Goal: Find specific page/section: Find specific page/section

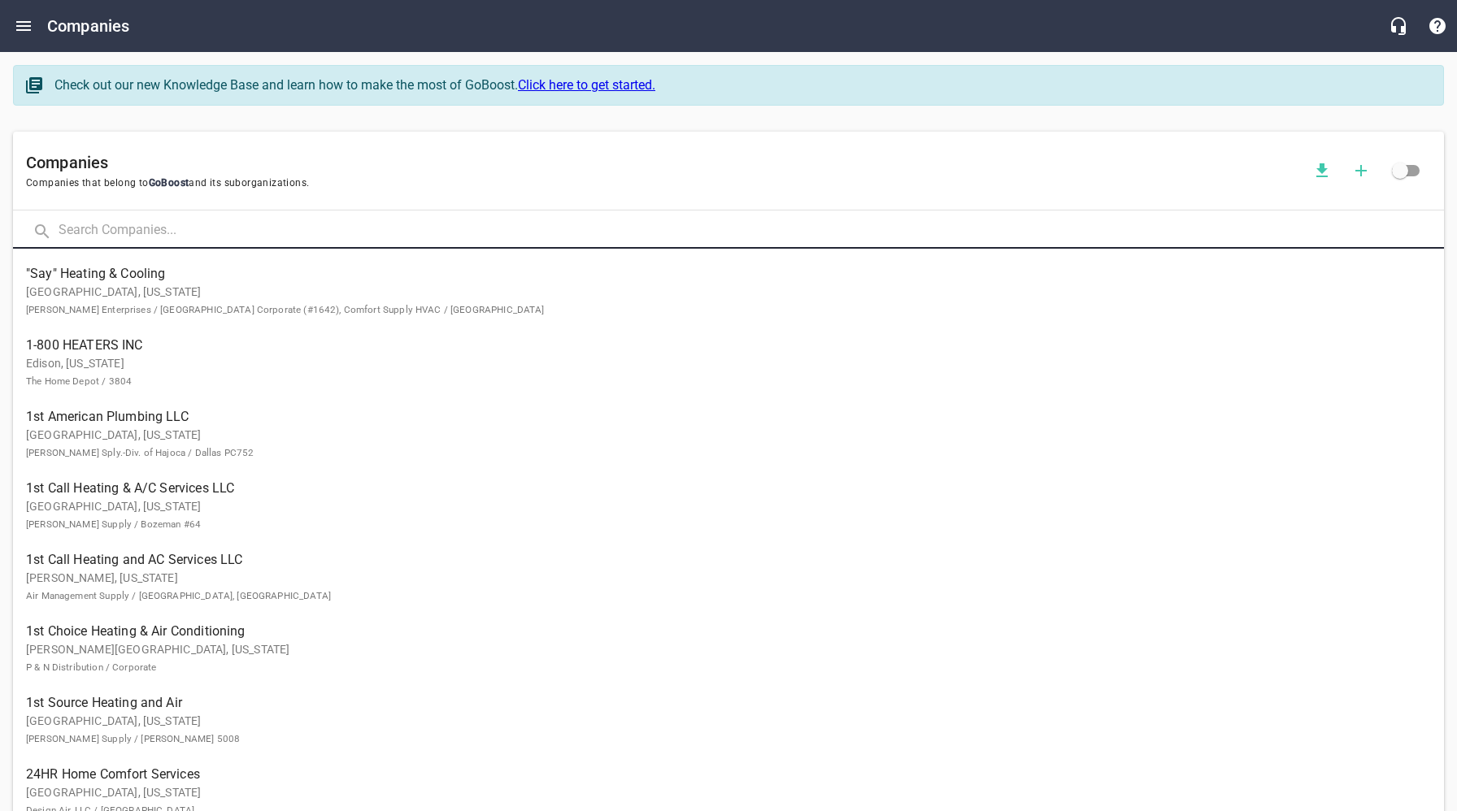
click at [172, 230] on input "text" at bounding box center [751, 231] width 1385 height 35
type input "D & R"
click button at bounding box center [0, 0] width 0 height 0
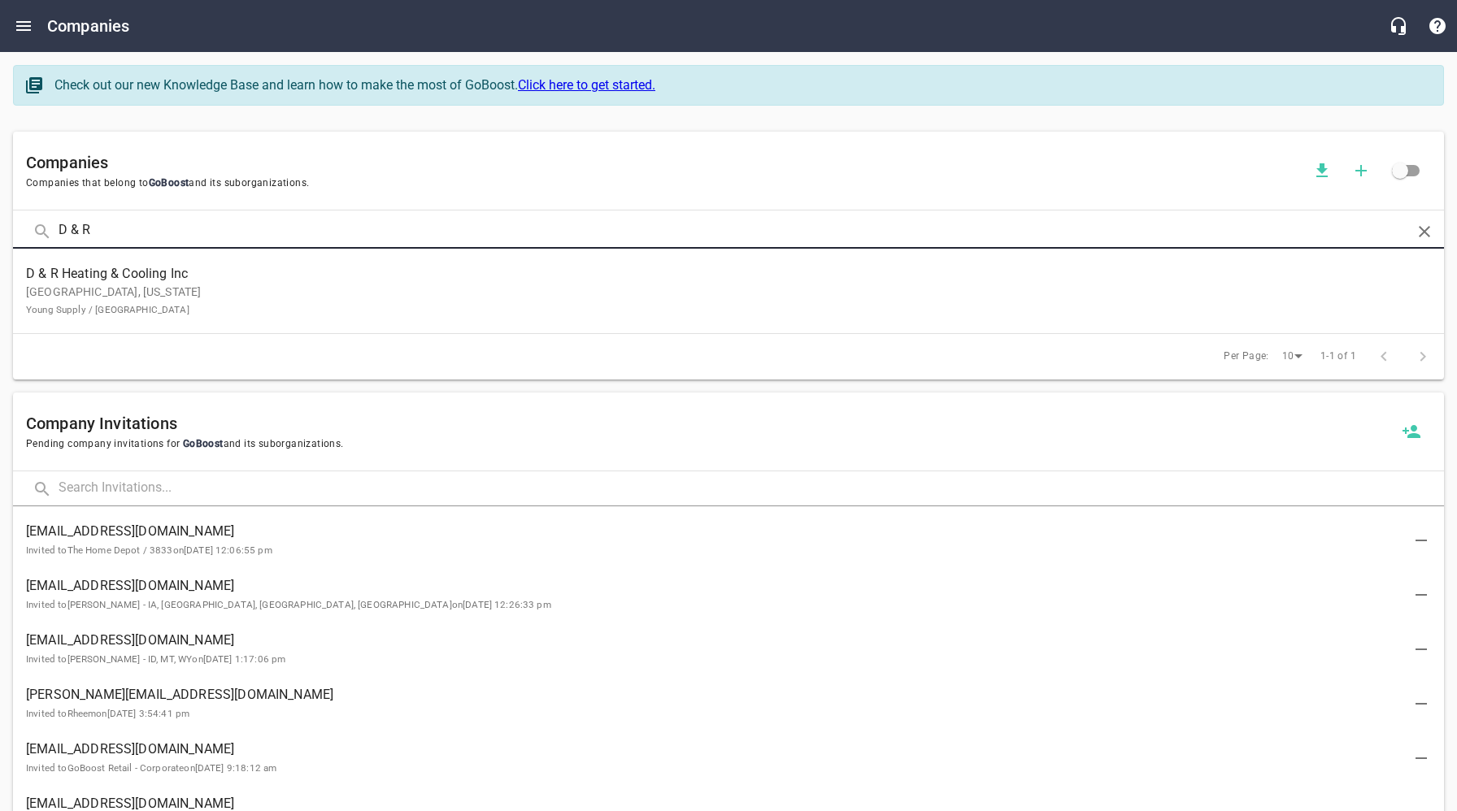
click at [168, 283] on div "D & R Heating & Cooling Inc [GEOGRAPHIC_DATA], [US_STATE] Young Supply / [GEOGR…" at bounding box center [722, 291] width 1392 height 54
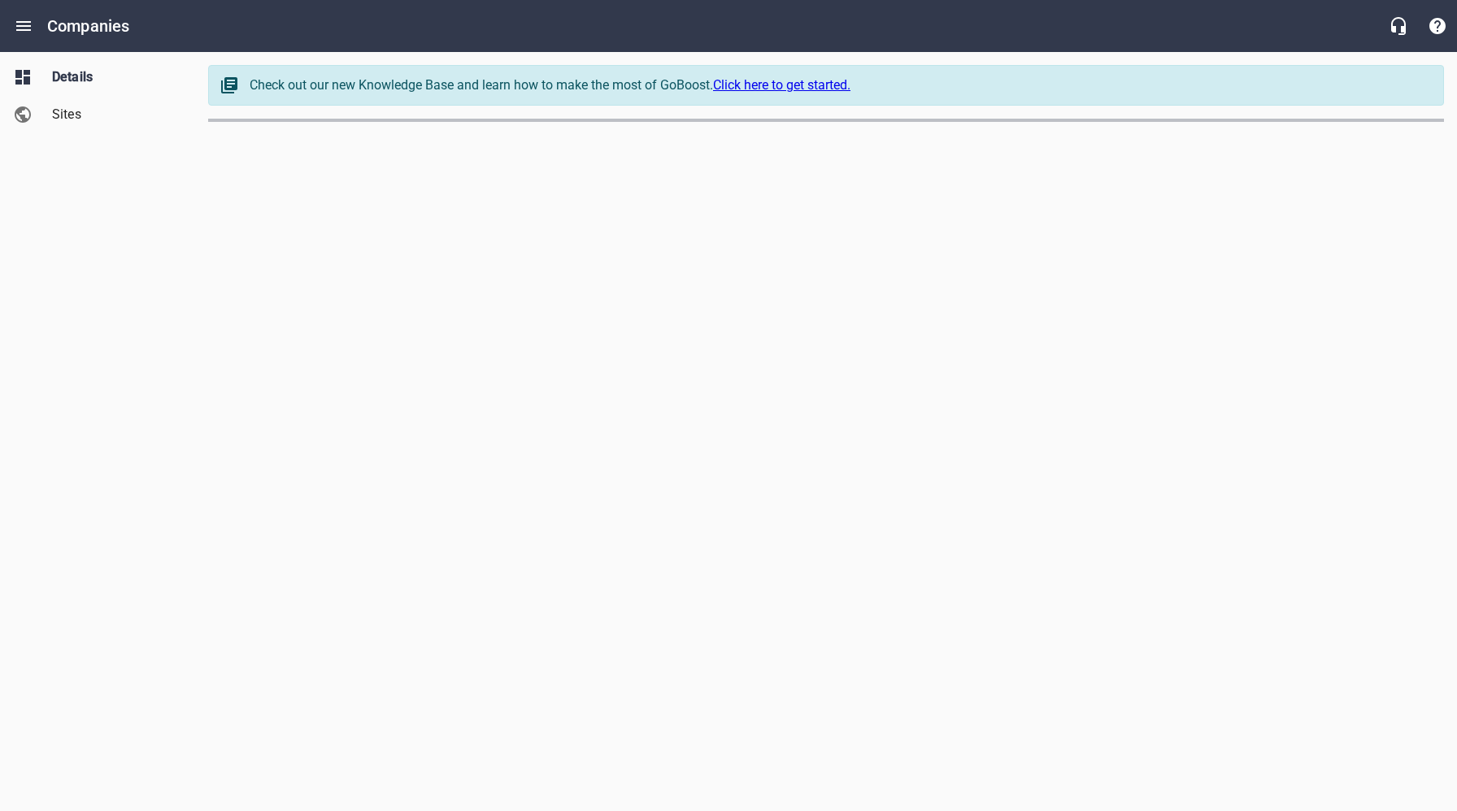
select select "[US_STATE]"
select select "62"
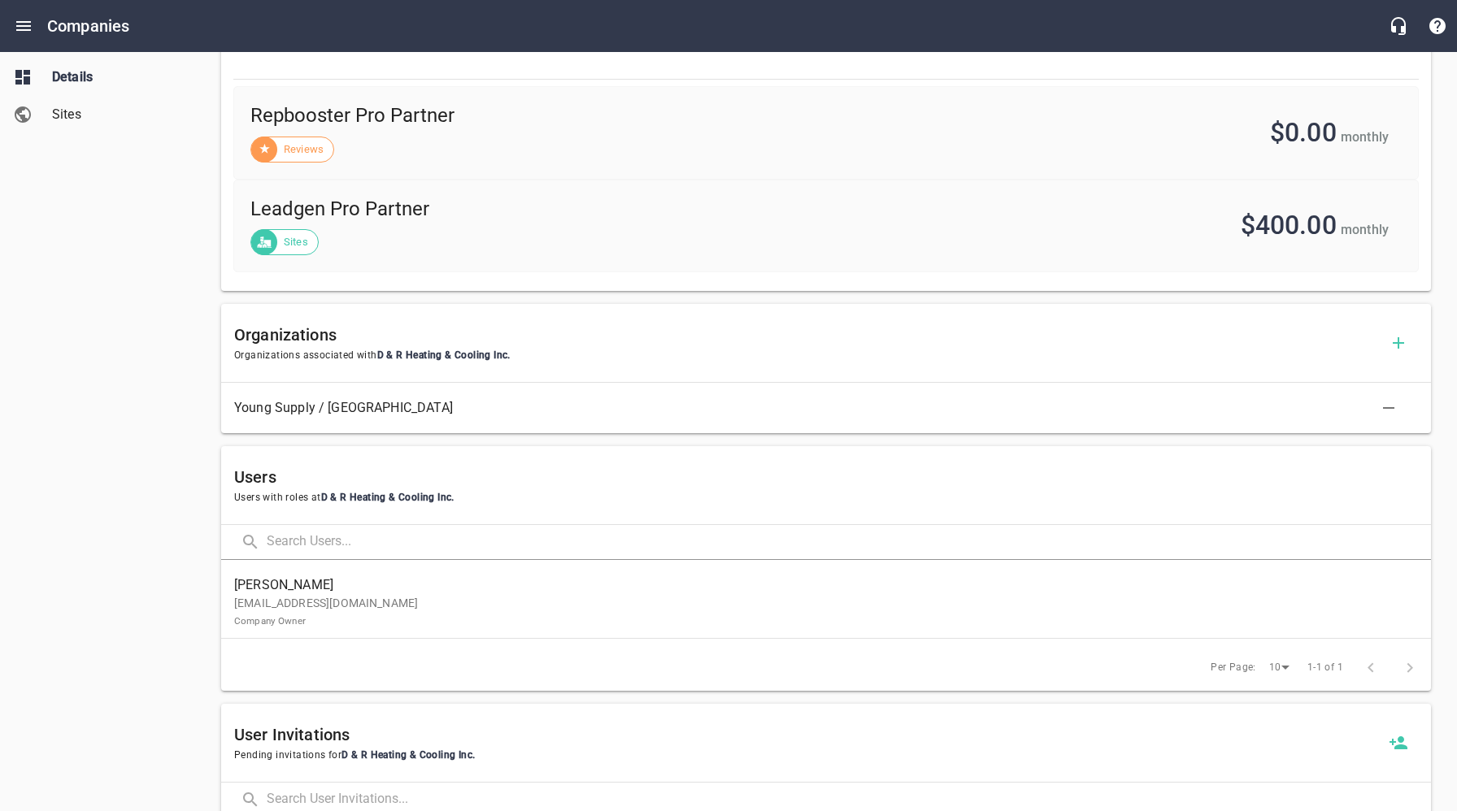
scroll to position [636, 0]
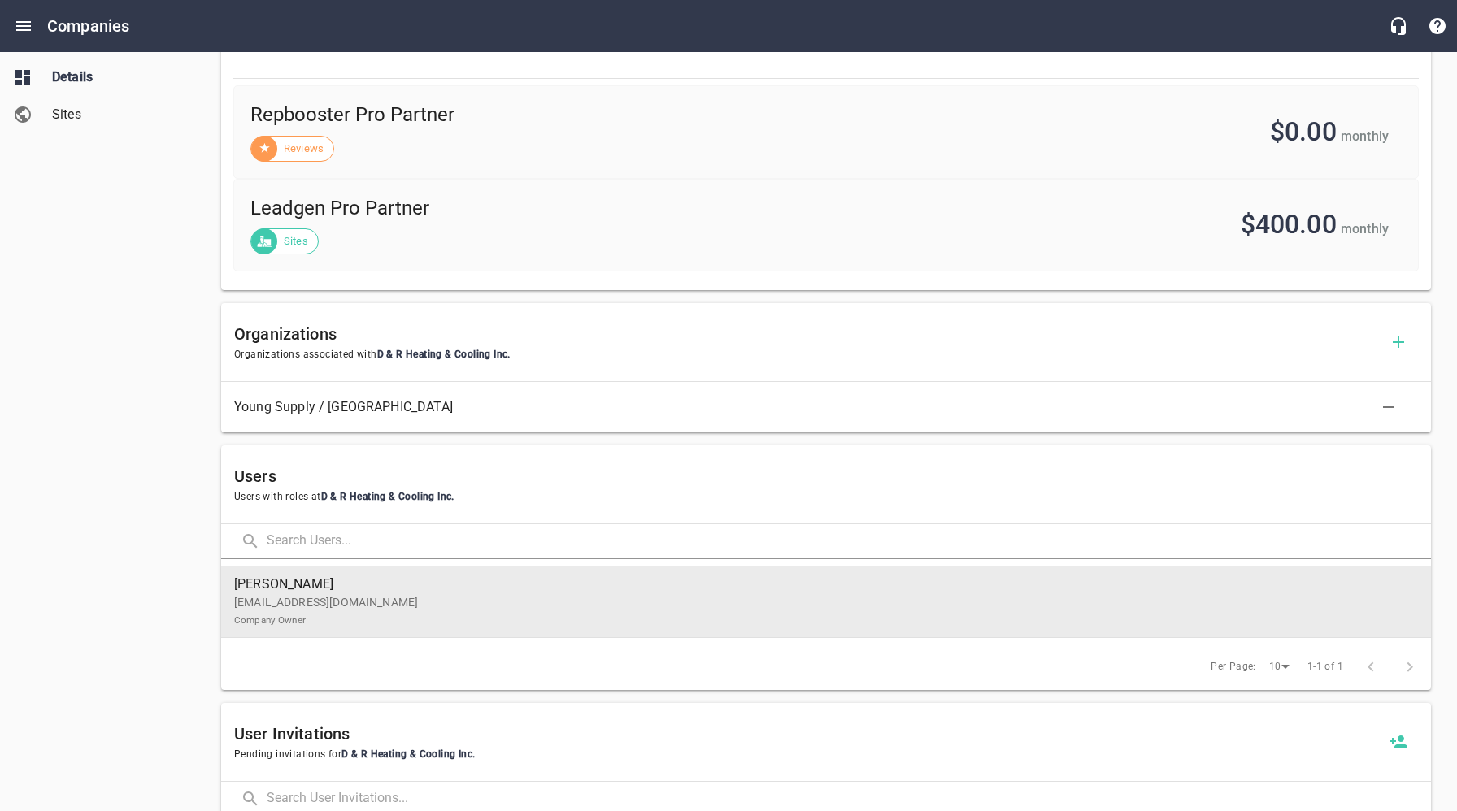
drag, startPoint x: 327, startPoint y: 603, endPoint x: 304, endPoint y: 601, distance: 22.9
click at [327, 604] on p "[EMAIL_ADDRESS][DOMAIN_NAME] Company Owner" at bounding box center [819, 611] width 1171 height 34
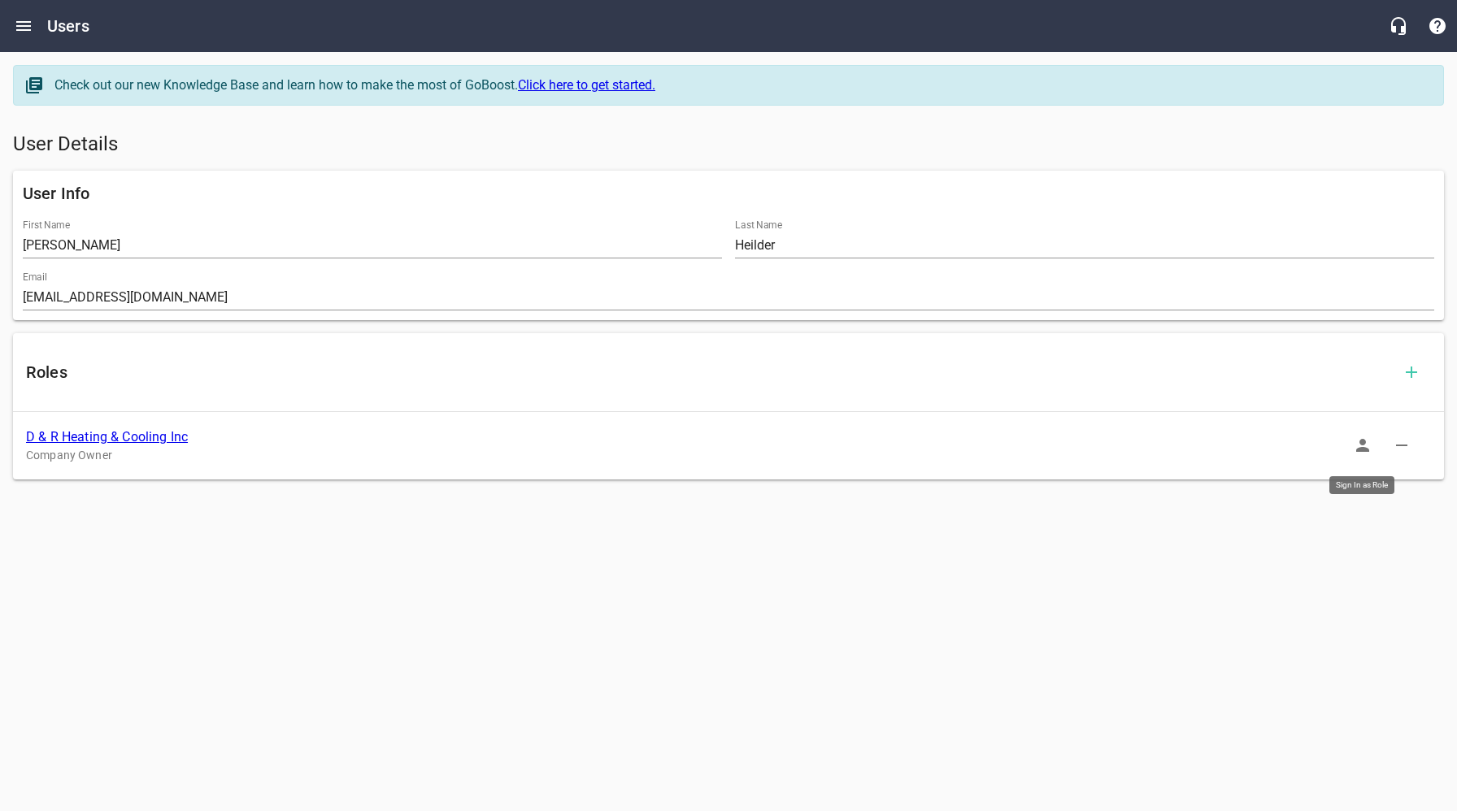
click at [1367, 442] on icon "button" at bounding box center [1363, 446] width 20 height 20
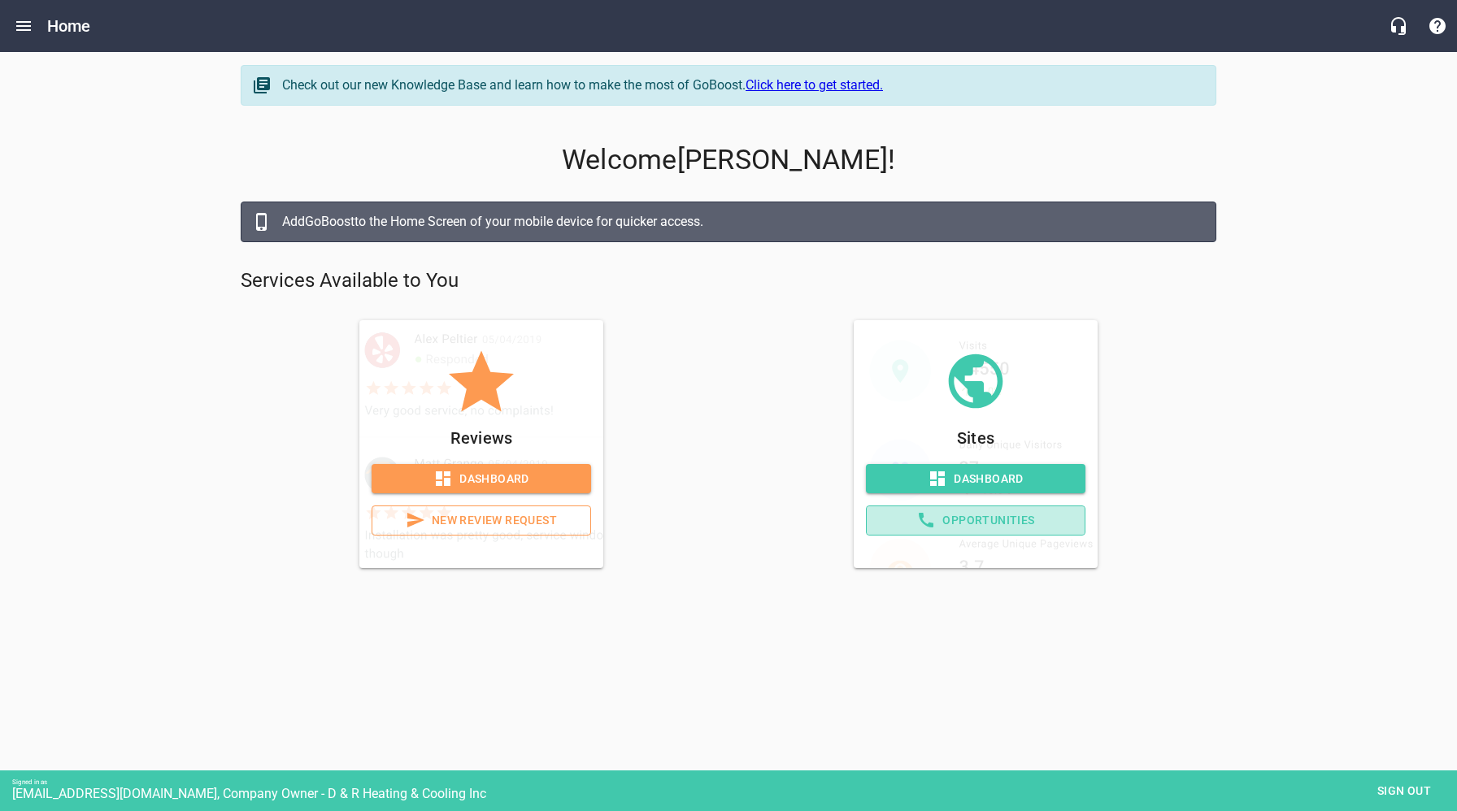
click at [1044, 524] on span "Opportunities" at bounding box center [976, 521] width 192 height 20
